Goal: Task Accomplishment & Management: Complete application form

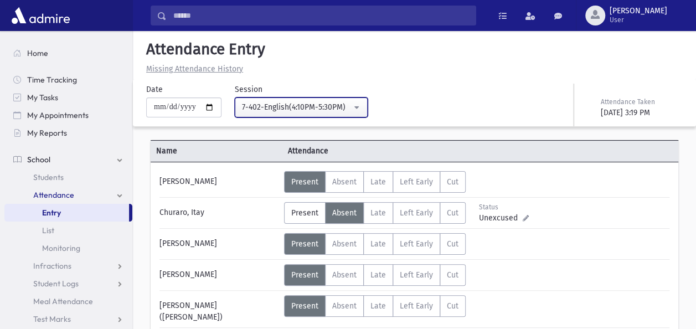
click at [361, 109] on button "7-402-English(4:10PM-5:30PM)" at bounding box center [301, 107] width 133 height 20
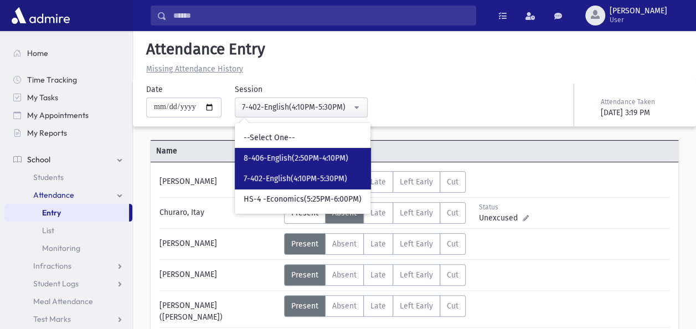
click at [299, 151] on link "8-406-English(2:50PM-4:10PM)" at bounding box center [303, 158] width 136 height 20
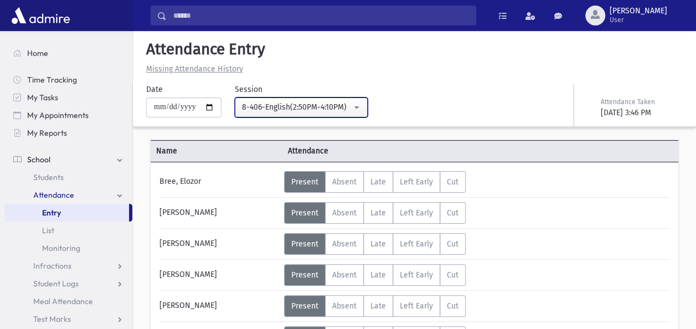
click at [362, 110] on button "8-406-English(2:50PM-4:10PM)" at bounding box center [301, 107] width 133 height 20
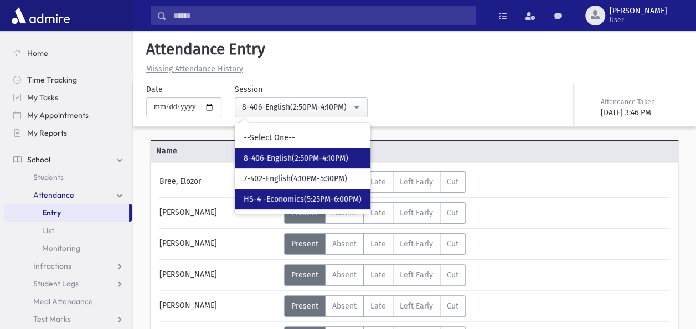
click at [295, 198] on span "HS-4 -Economics(5:25PM-6:00PM)" at bounding box center [303, 199] width 118 height 11
select select "****"
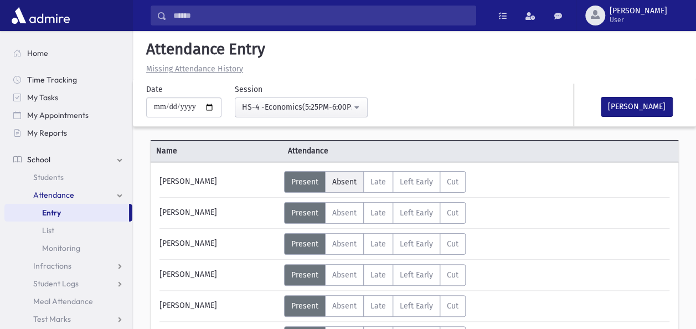
click at [352, 180] on span "Absent" at bounding box center [344, 181] width 24 height 9
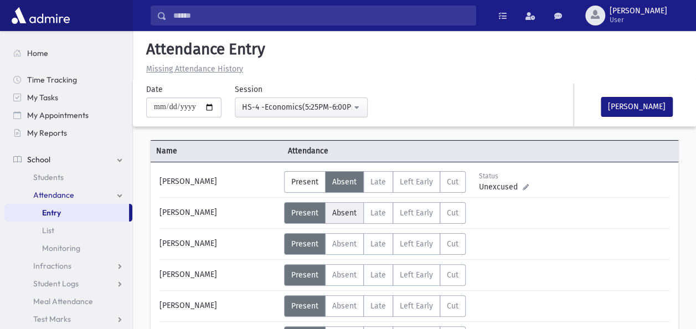
click at [343, 213] on span "Absent" at bounding box center [344, 212] width 24 height 9
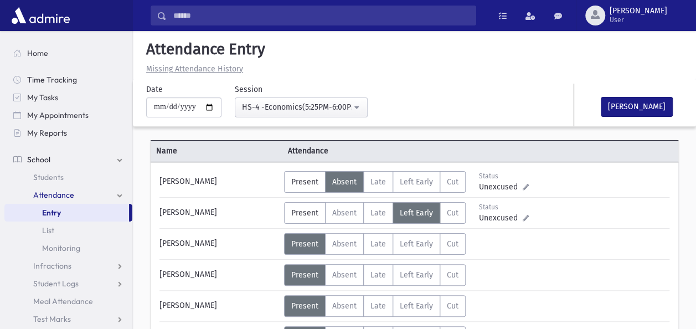
click at [239, 271] on div "[PERSON_NAME]" at bounding box center [219, 275] width 130 height 22
click at [338, 211] on span "Absent" at bounding box center [344, 212] width 24 height 9
click at [217, 301] on div "[PERSON_NAME]" at bounding box center [219, 306] width 130 height 22
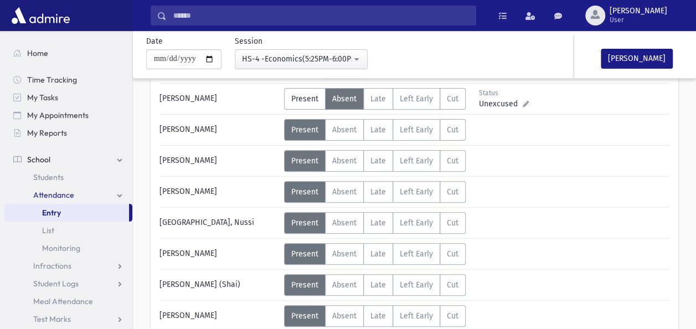
scroll to position [133, 0]
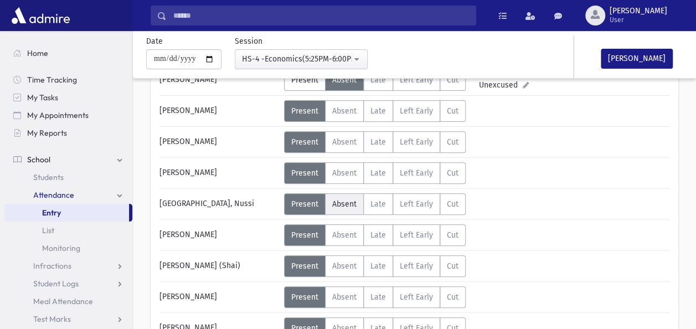
click at [338, 201] on span "Absent" at bounding box center [344, 203] width 24 height 9
click at [300, 203] on span "Present" at bounding box center [304, 203] width 27 height 9
click at [240, 236] on div "[PERSON_NAME]" at bounding box center [219, 235] width 130 height 22
click at [336, 230] on span "Absent" at bounding box center [344, 234] width 24 height 9
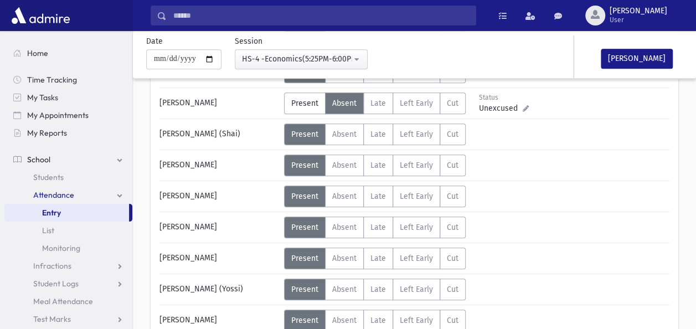
scroll to position [266, 0]
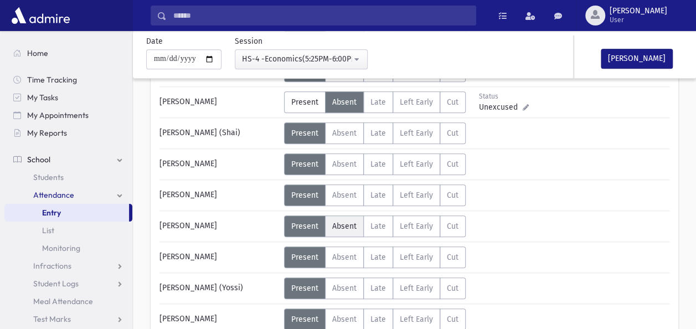
click at [341, 224] on span "Absent" at bounding box center [344, 226] width 24 height 9
click at [239, 242] on hr at bounding box center [415, 242] width 510 height 1
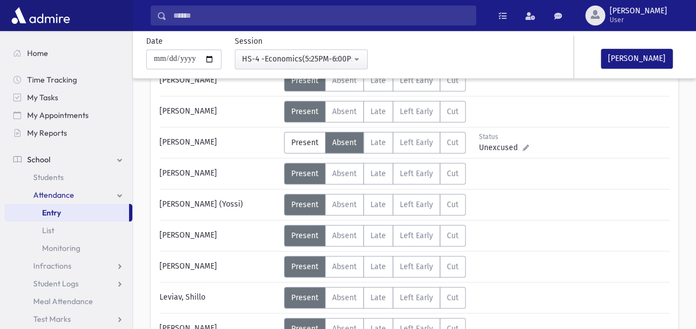
scroll to position [355, 0]
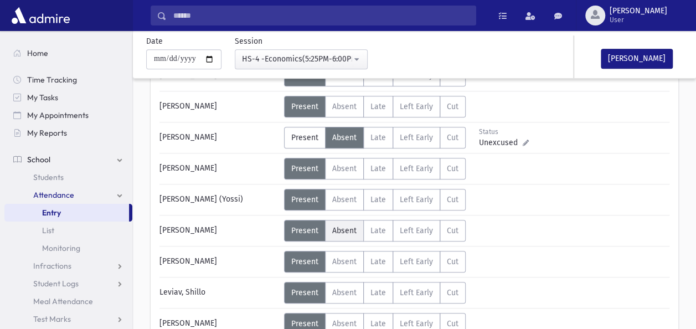
click at [346, 226] on span "Absent" at bounding box center [344, 230] width 24 height 9
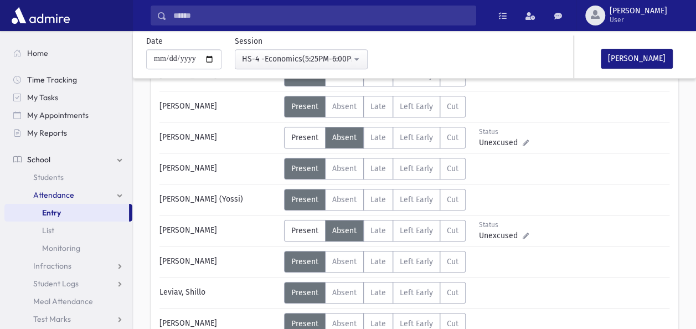
click at [234, 239] on div "[PERSON_NAME] Status Unexcused Admin: Present P Absent A Late L Left Early LE" at bounding box center [415, 218] width 510 height 802
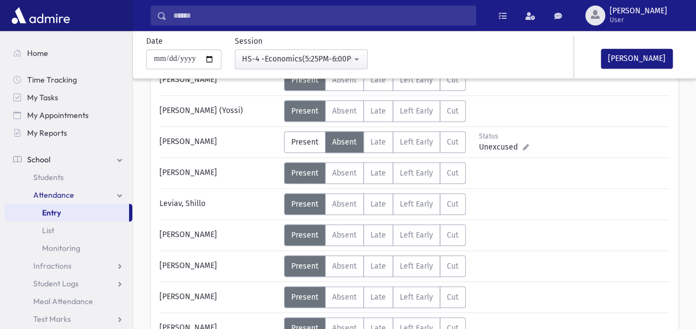
scroll to position [465, 0]
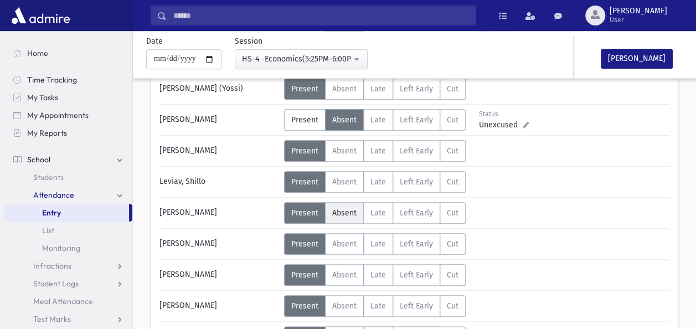
click at [349, 214] on span "Absent" at bounding box center [344, 212] width 24 height 9
click at [239, 203] on div "[PERSON_NAME]" at bounding box center [219, 213] width 130 height 22
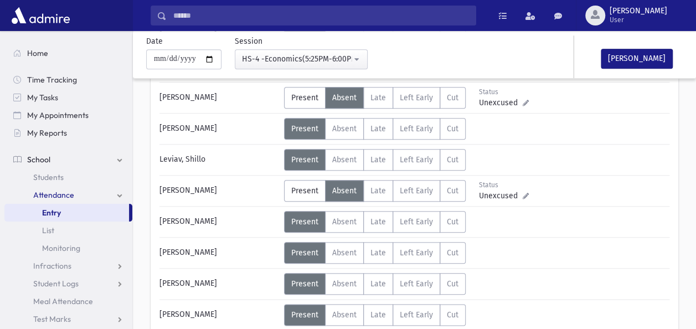
scroll to position [510, 0]
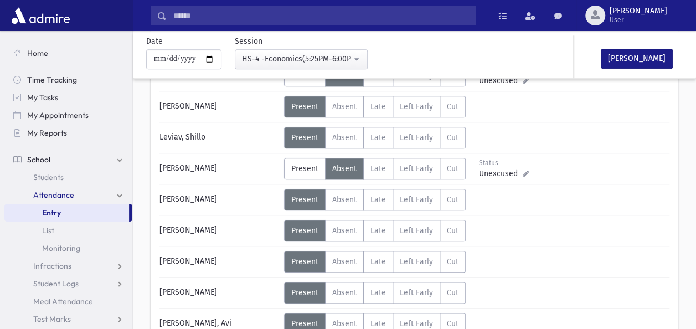
click at [338, 292] on div "Error ×" at bounding box center [414, 293] width 155 height 20
click at [224, 314] on div "[PERSON_NAME], Avi" at bounding box center [219, 324] width 130 height 22
click at [346, 289] on icon at bounding box center [348, 293] width 8 height 8
click at [335, 288] on span "Absent" at bounding box center [344, 292] width 24 height 9
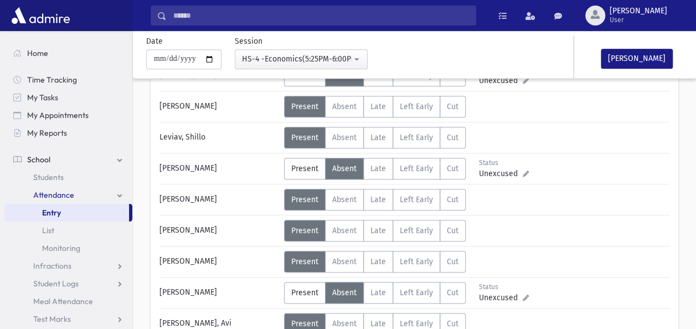
click at [235, 283] on div "[PERSON_NAME]" at bounding box center [219, 293] width 130 height 22
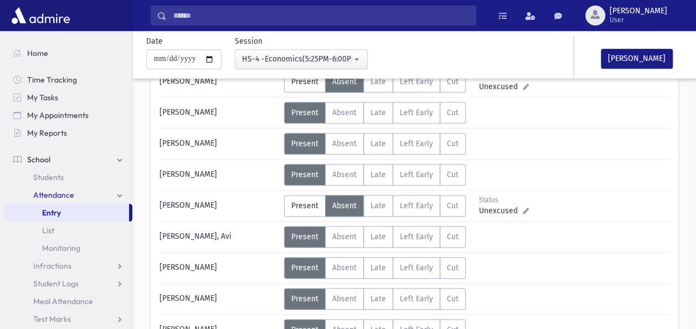
scroll to position [598, 0]
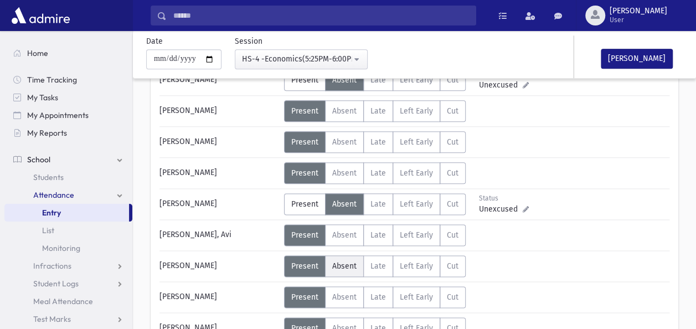
click at [342, 255] on label "Absent A" at bounding box center [344, 266] width 39 height 22
click at [225, 292] on div "[PERSON_NAME]" at bounding box center [219, 297] width 130 height 22
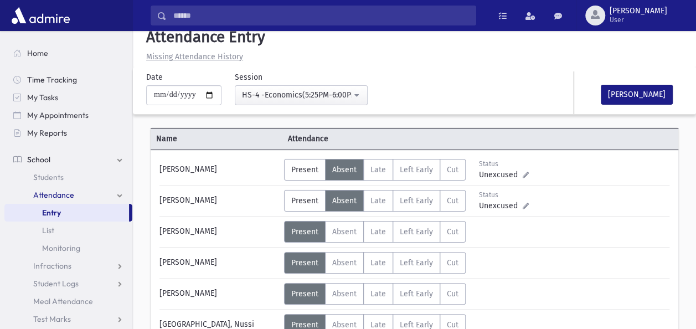
scroll to position [0, 0]
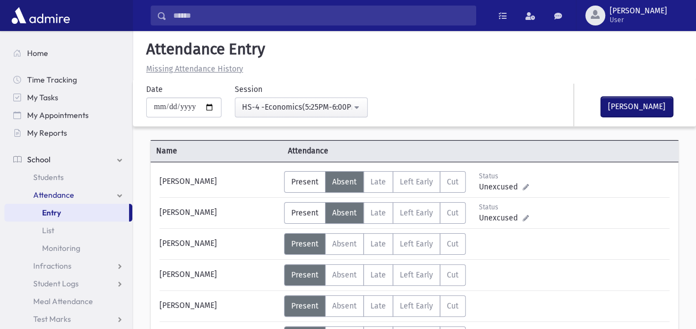
click at [612, 104] on button "[PERSON_NAME]" at bounding box center [637, 107] width 72 height 20
